Goal: Task Accomplishment & Management: Manage account settings

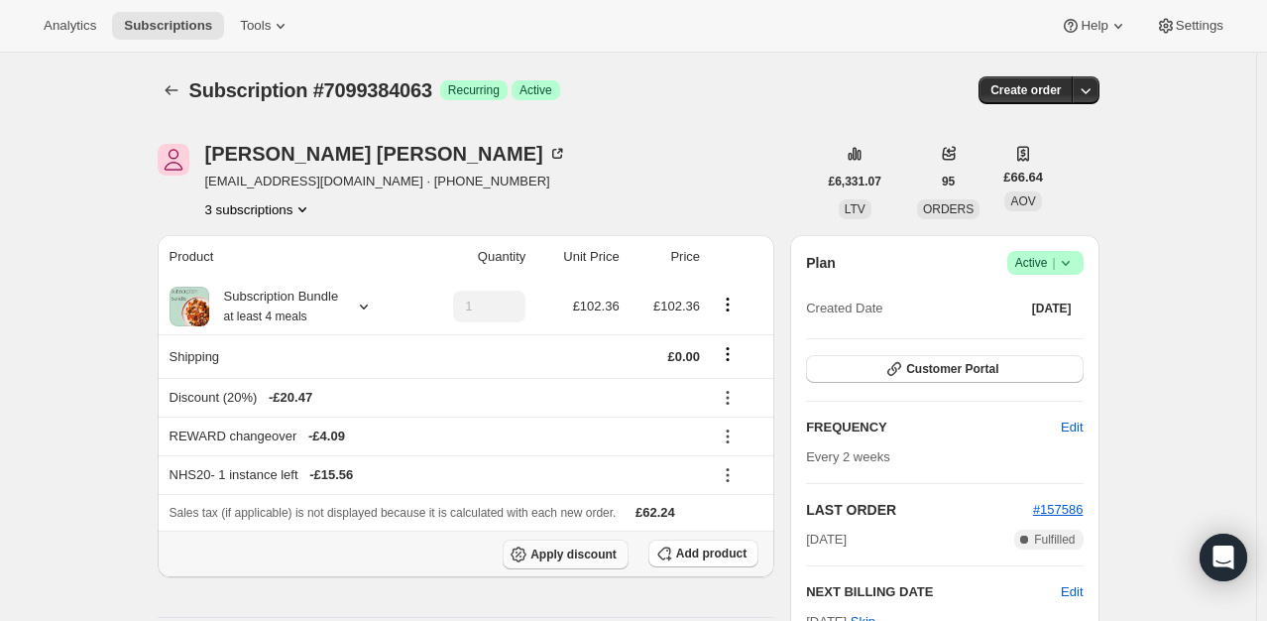
click at [560, 551] on span "Apply discount" at bounding box center [573, 554] width 86 height 16
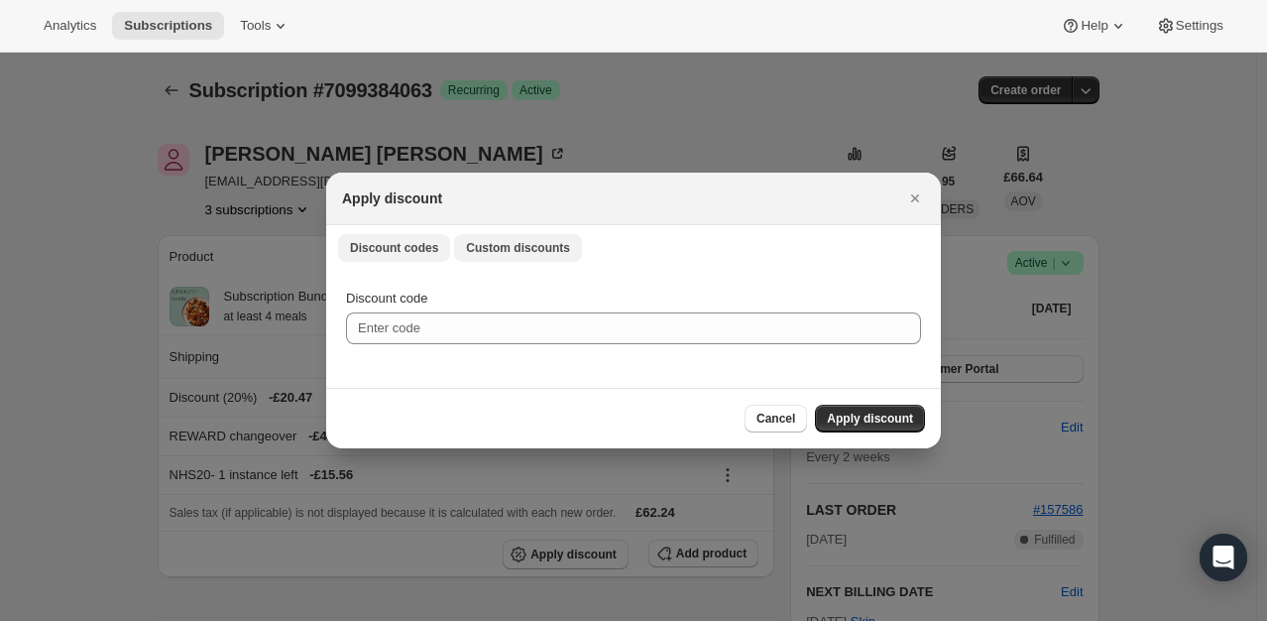
click at [486, 251] on span "Custom discounts" at bounding box center [518, 248] width 104 height 16
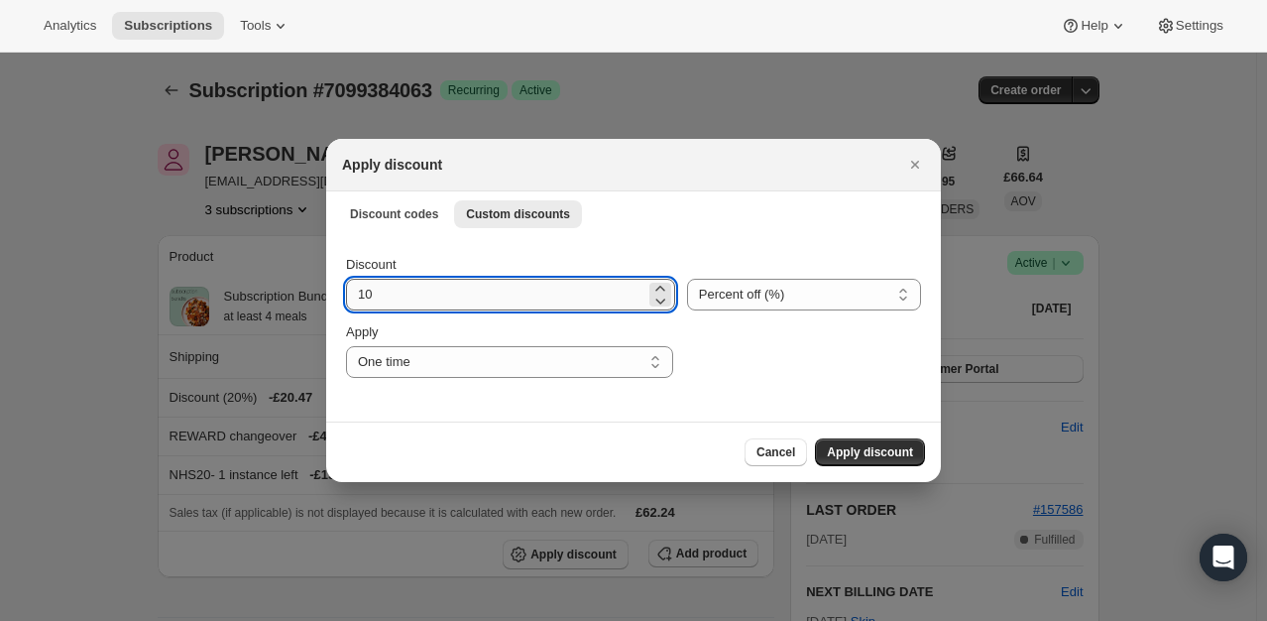
click at [446, 307] on input "10" at bounding box center [495, 295] width 299 height 32
type input "100"
click at [907, 451] on span "Apply discount" at bounding box center [870, 452] width 86 height 16
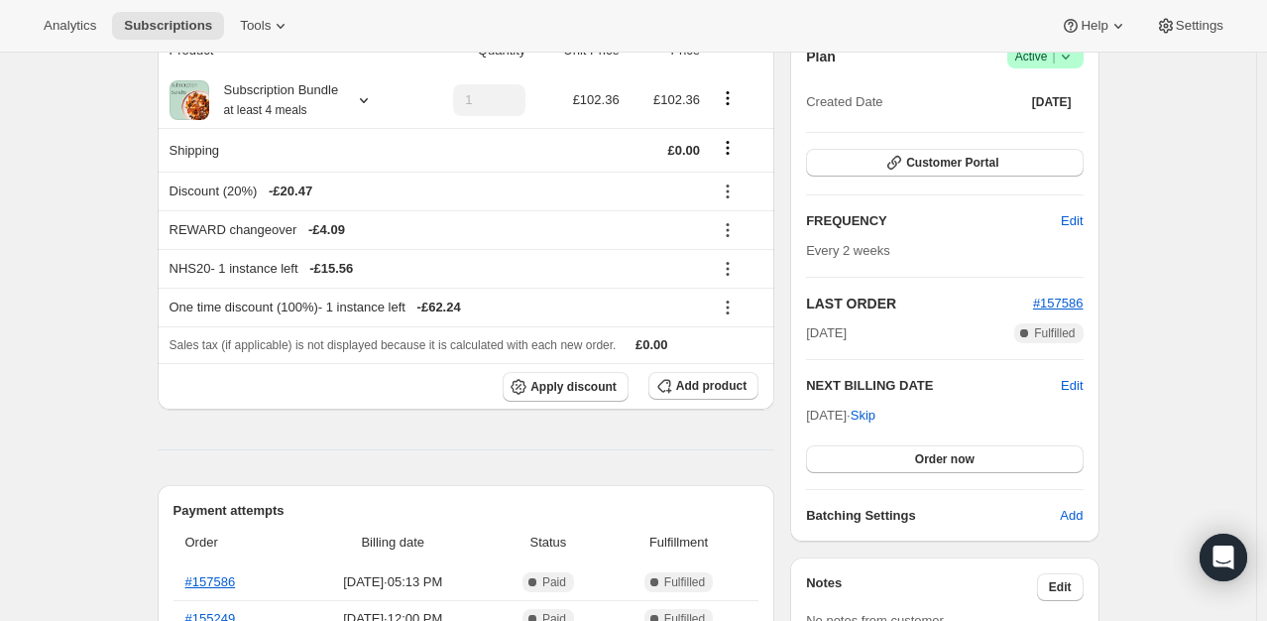
scroll to position [297, 0]
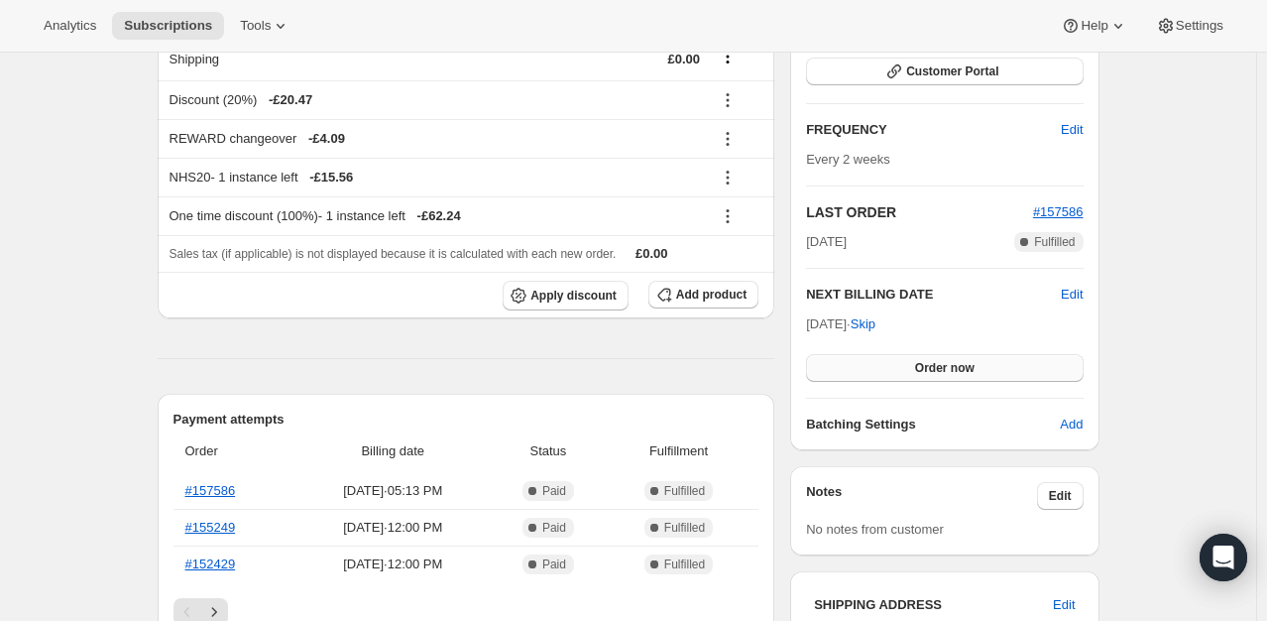
click at [915, 359] on button "Order now" at bounding box center [944, 368] width 277 height 28
click at [915, 360] on span "Click to confirm" at bounding box center [944, 368] width 90 height 16
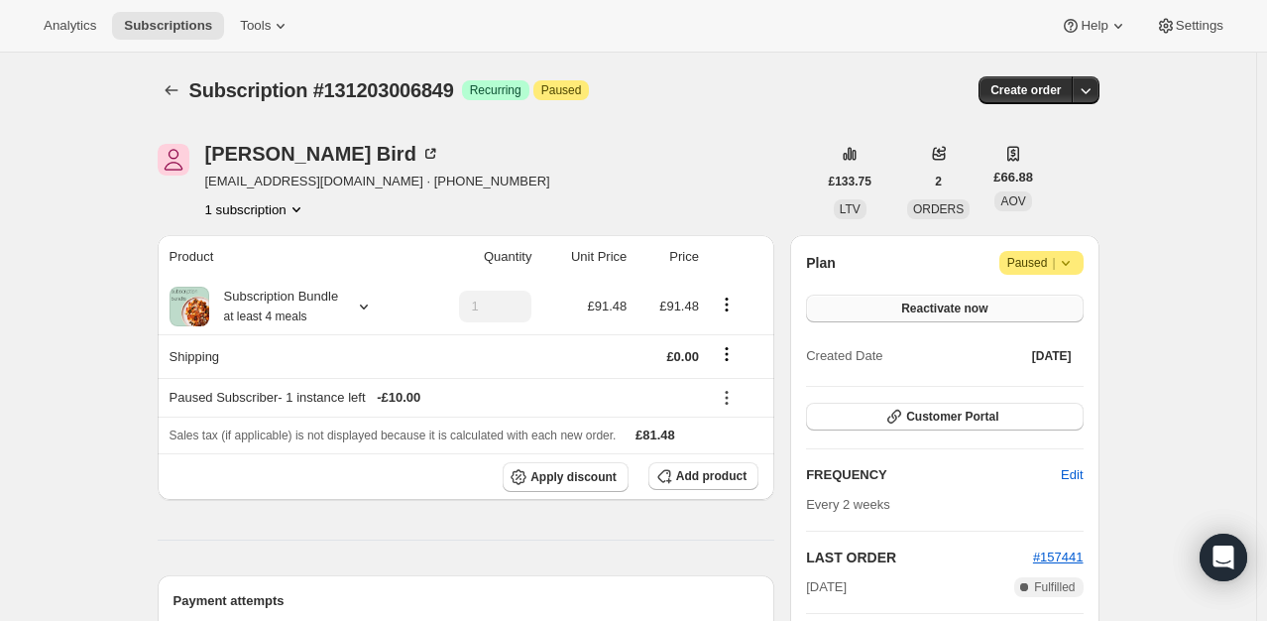
click at [1003, 315] on button "Reactivate now" at bounding box center [944, 308] width 277 height 28
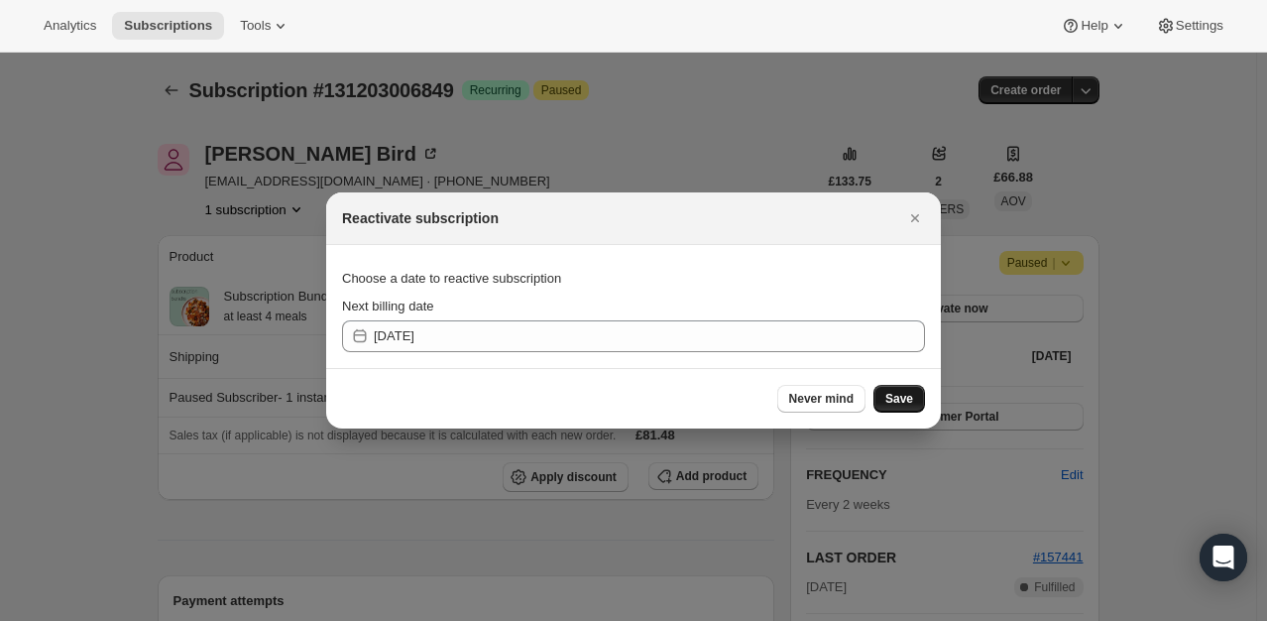
click at [891, 402] on span "Save" at bounding box center [899, 399] width 28 height 16
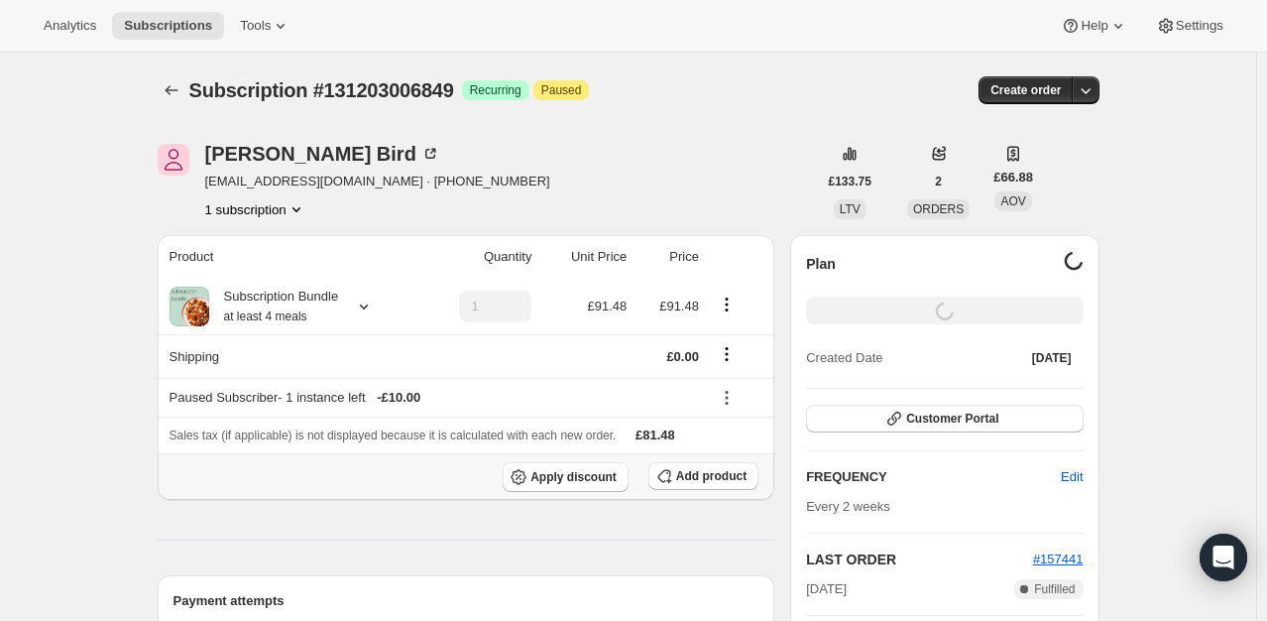
click at [599, 460] on th "Apply discount Add product" at bounding box center [467, 476] width 618 height 47
click at [586, 469] on span "Apply discount" at bounding box center [573, 477] width 86 height 16
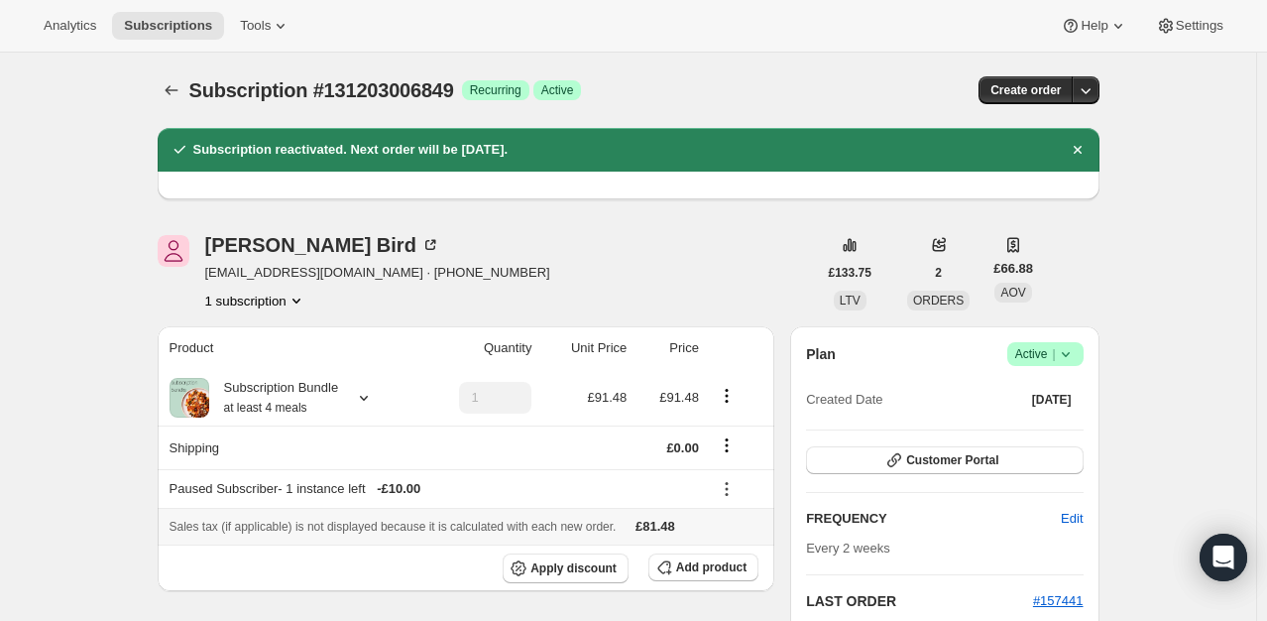
scroll to position [99, 0]
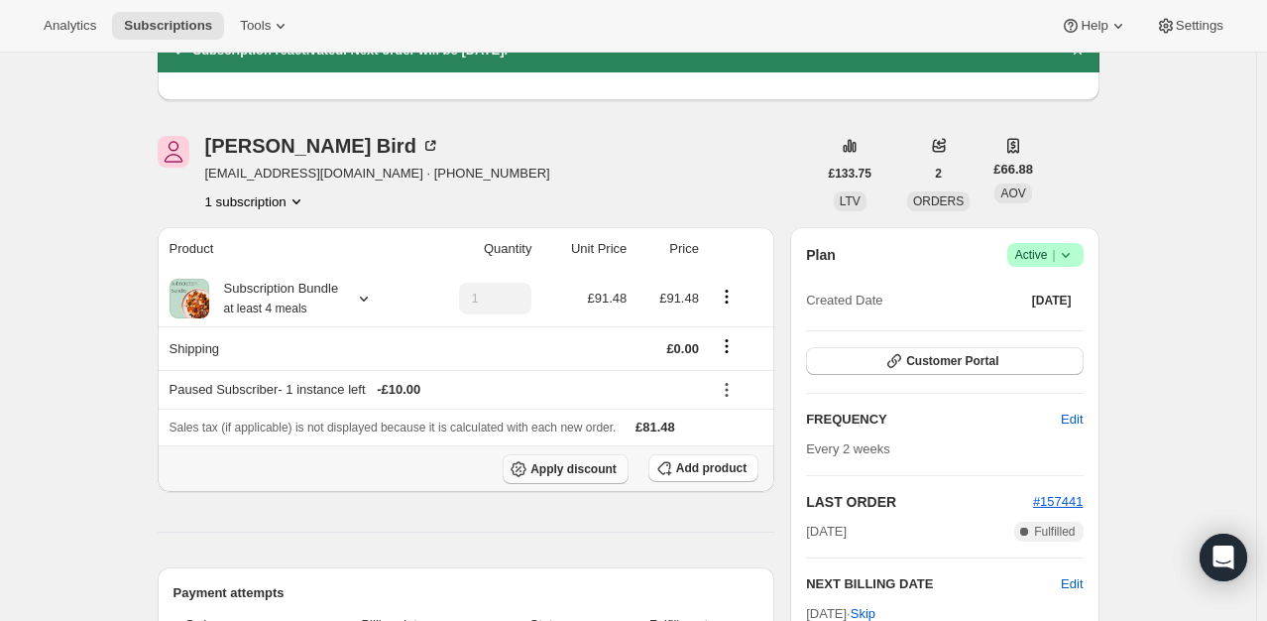
click at [580, 477] on button "Apply discount" at bounding box center [566, 469] width 126 height 30
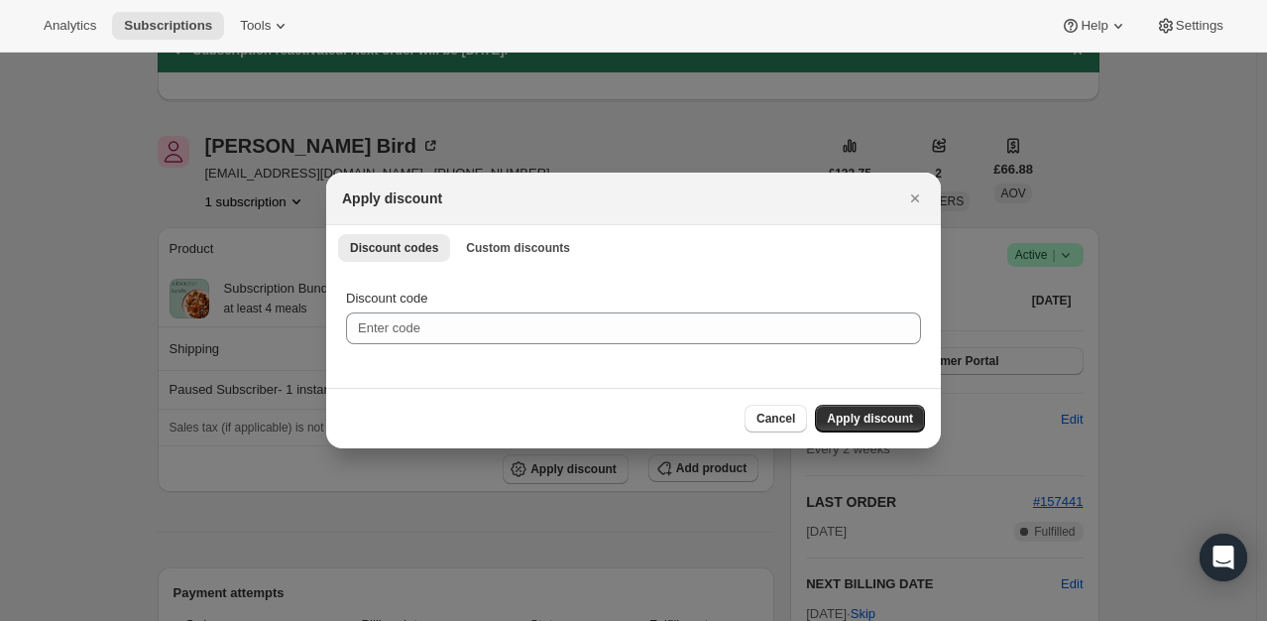
click at [494, 262] on div "Discount codes Custom discounts More views Discount codes Custom discounts More…" at bounding box center [633, 247] width 615 height 44
click at [508, 245] on span "Custom discounts" at bounding box center [518, 248] width 104 height 16
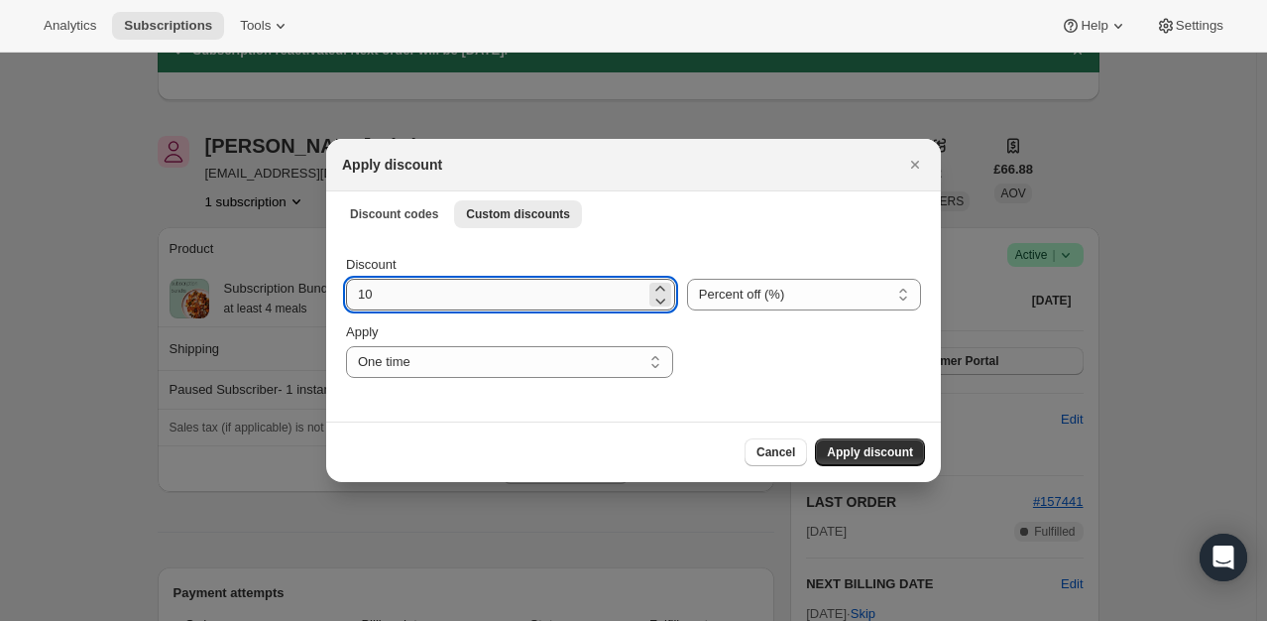
click at [428, 304] on input "10" at bounding box center [495, 295] width 299 height 32
type input "100"
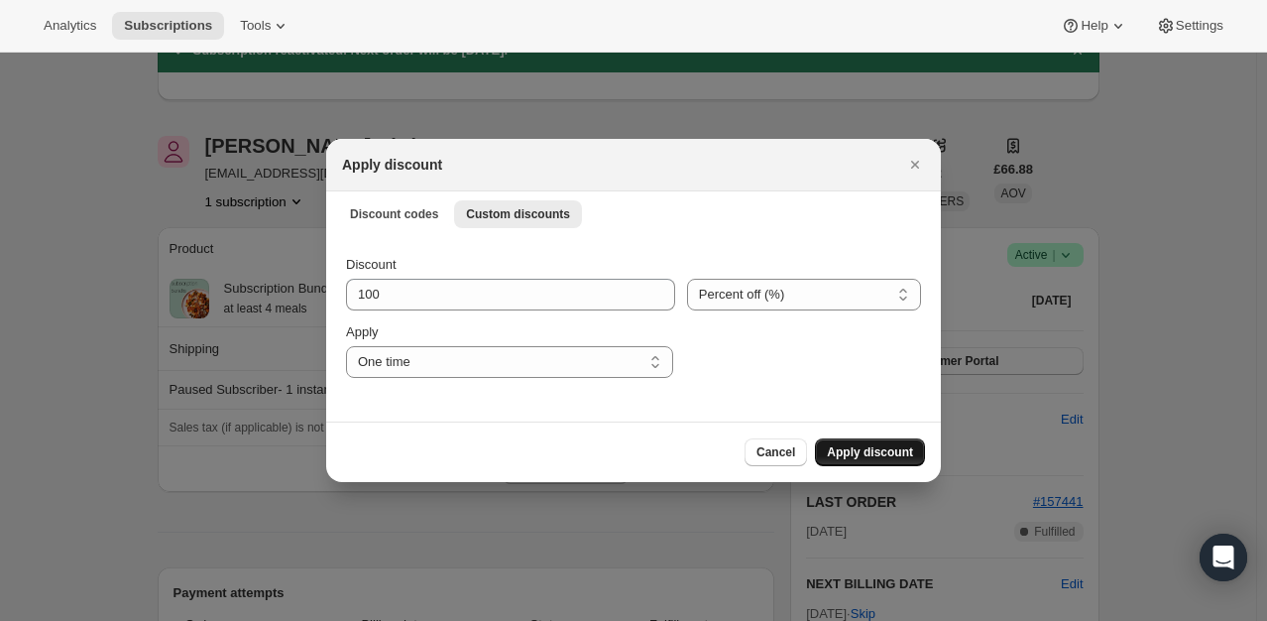
click at [890, 454] on span "Apply discount" at bounding box center [870, 452] width 86 height 16
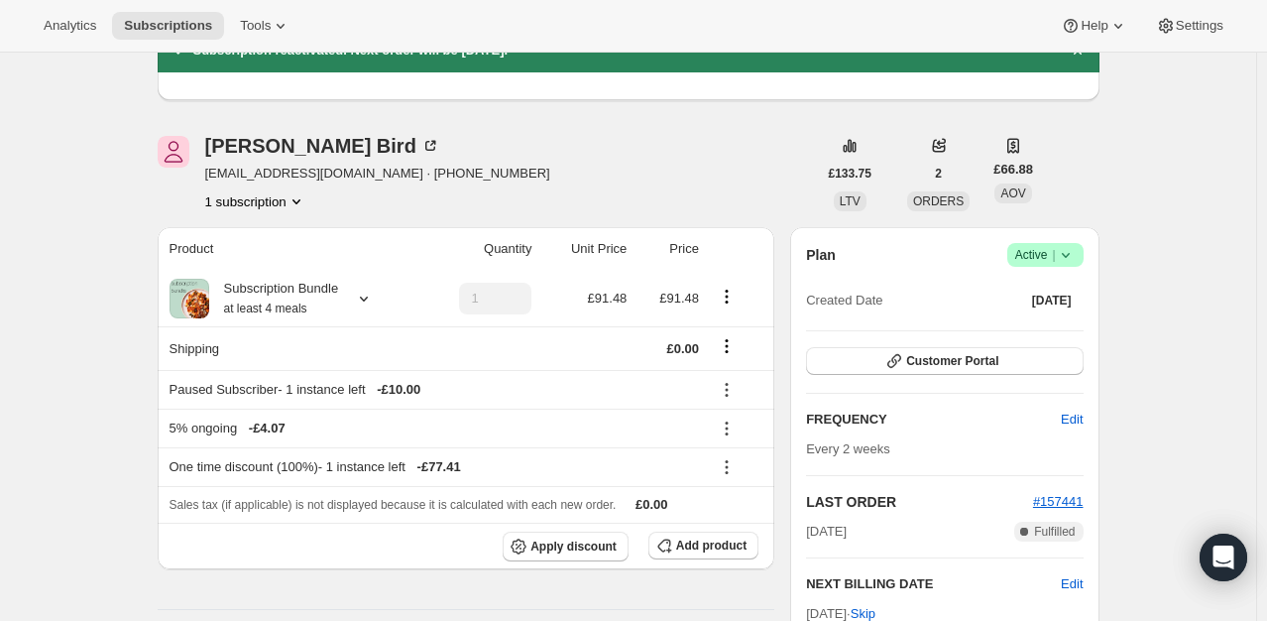
click at [1070, 258] on icon at bounding box center [1066, 255] width 20 height 20
click at [1005, 300] on span "Pause subscription" at bounding box center [1049, 292] width 109 height 15
